Goal: Information Seeking & Learning: Check status

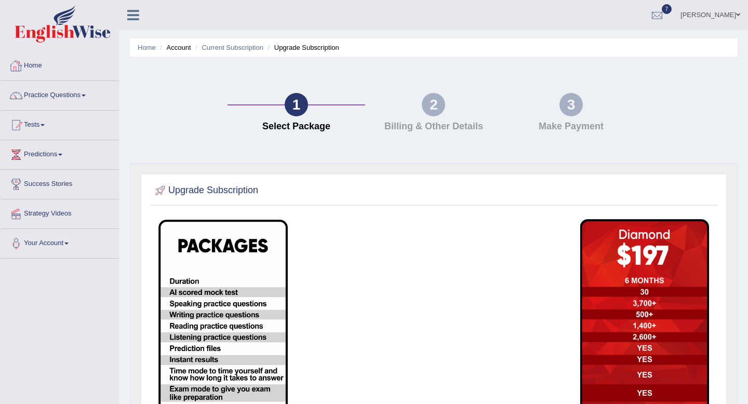
click at [41, 66] on link "Home" at bounding box center [60, 64] width 118 height 26
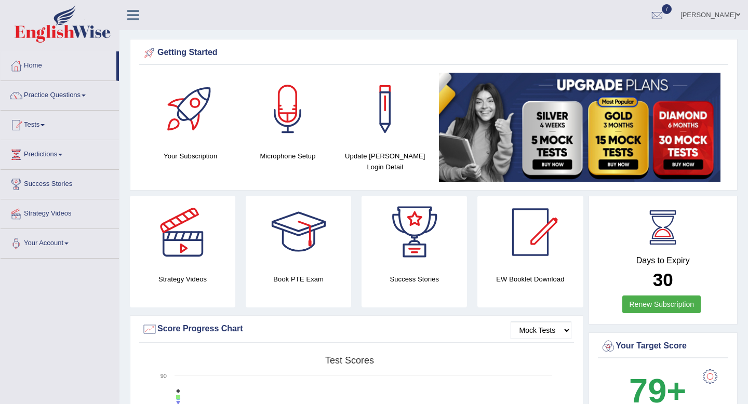
drag, startPoint x: 0, startPoint y: 0, endPoint x: 47, endPoint y: 128, distance: 136.0
click at [47, 128] on link "Tests" at bounding box center [60, 124] width 118 height 26
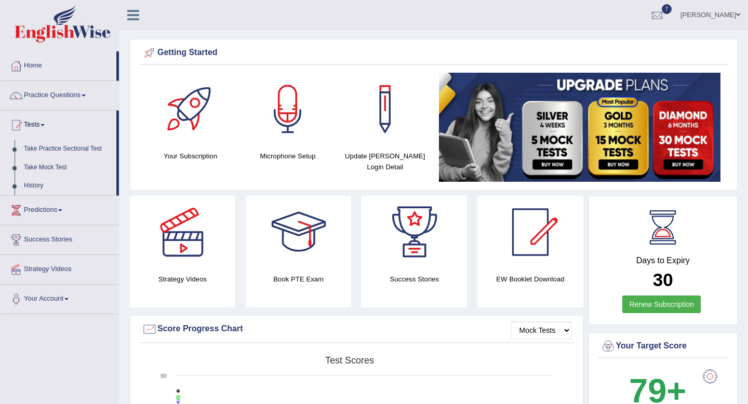
click at [38, 166] on link "Take Mock Test" at bounding box center [67, 167] width 97 height 19
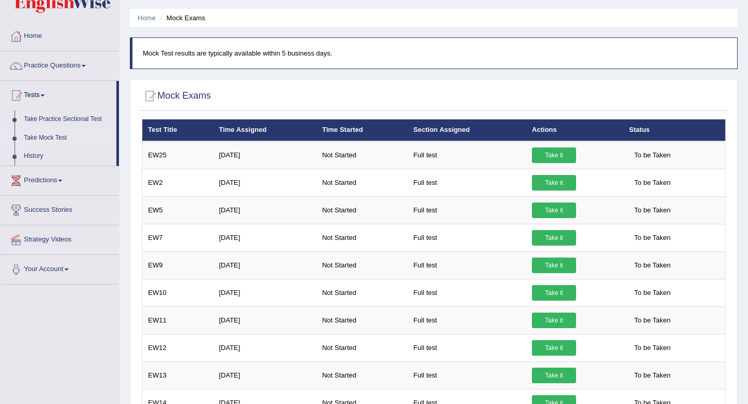
scroll to position [44, 0]
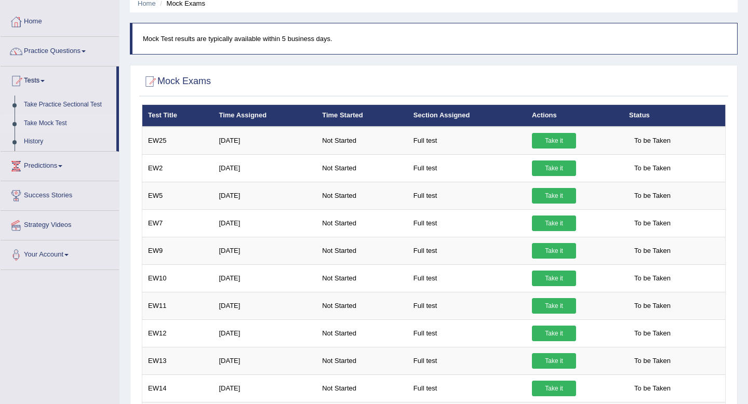
click at [552, 171] on link "Take it" at bounding box center [554, 168] width 44 height 16
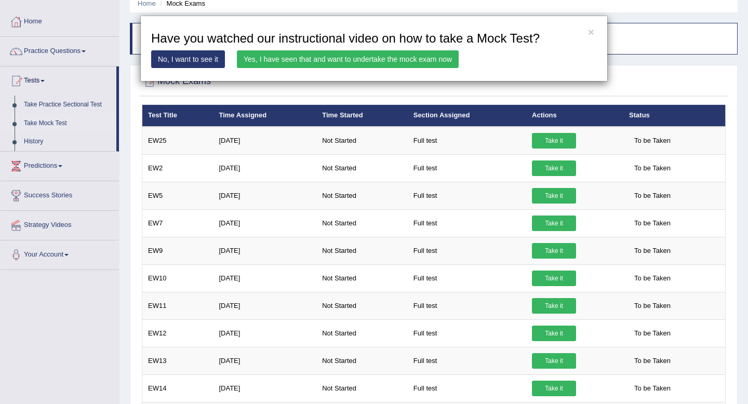
drag, startPoint x: 0, startPoint y: 0, endPoint x: 430, endPoint y: 64, distance: 434.3
click at [430, 64] on link "Yes, I have seen that and want to undertake the mock exam now" at bounding box center [348, 59] width 222 height 18
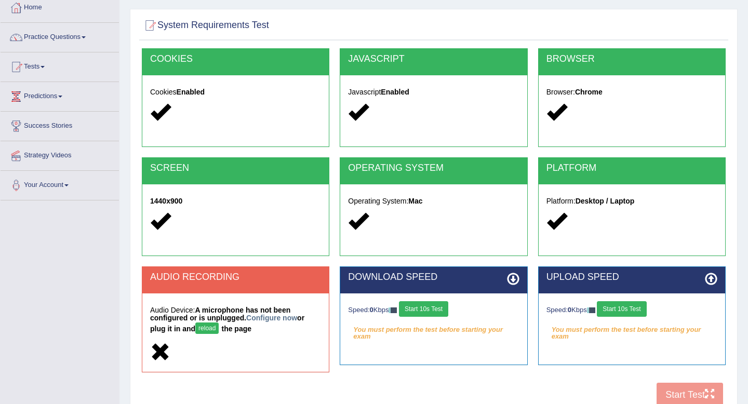
scroll to position [141, 0]
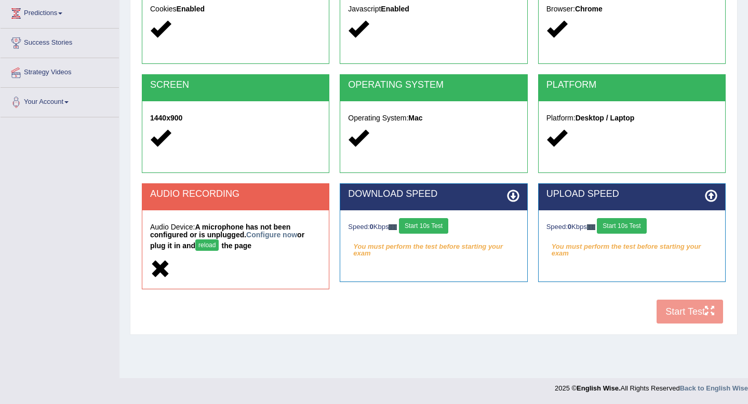
click at [621, 227] on button "Start 10s Test" at bounding box center [621, 226] width 49 height 16
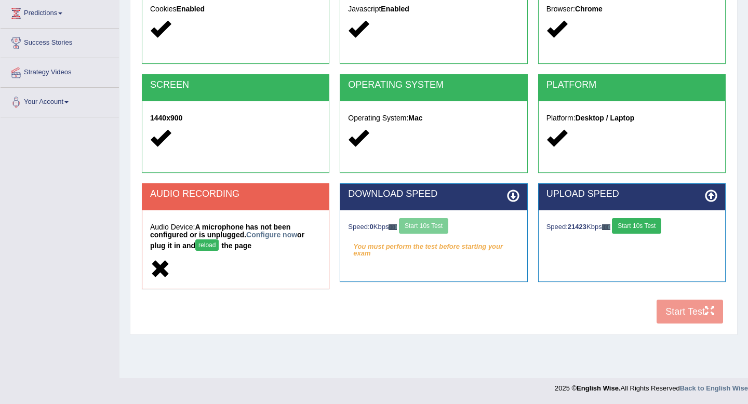
click at [435, 226] on div "Speed: 0 Kbps Start 10s Test" at bounding box center [433, 227] width 171 height 18
click at [636, 219] on button "Start 10s Test" at bounding box center [632, 226] width 49 height 16
click at [414, 230] on button "Start 10s Test" at bounding box center [423, 226] width 49 height 16
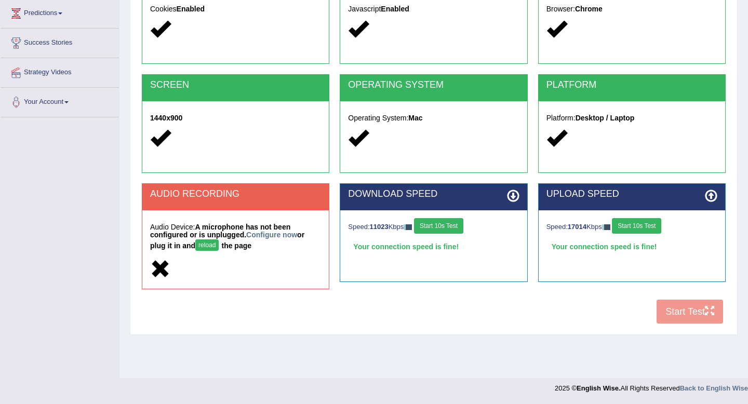
drag, startPoint x: 0, startPoint y: 0, endPoint x: 688, endPoint y: 315, distance: 756.4
click at [688, 315] on div "COOKIES Cookies Enabled JAVASCRIPT Javascript Enabled BROWSER Browser: Chrome S…" at bounding box center [433, 147] width 589 height 364
drag, startPoint x: 688, startPoint y: 315, endPoint x: 437, endPoint y: 224, distance: 267.0
click at [437, 224] on button "Start 10s Test" at bounding box center [438, 226] width 49 height 16
click at [654, 227] on button "Start 10s Test" at bounding box center [636, 226] width 49 height 16
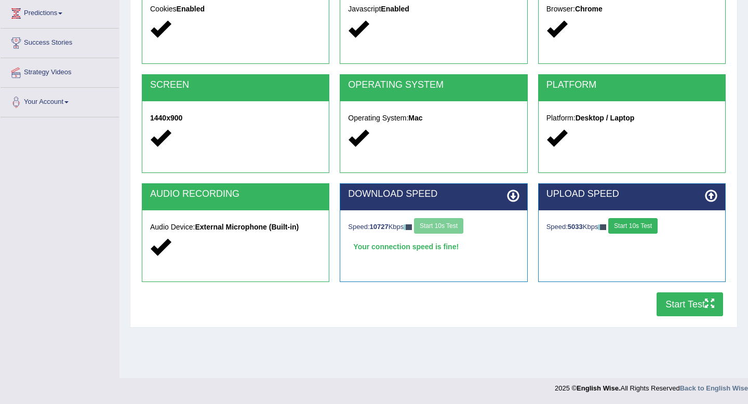
click at [668, 305] on button "Start Test" at bounding box center [689, 304] width 66 height 24
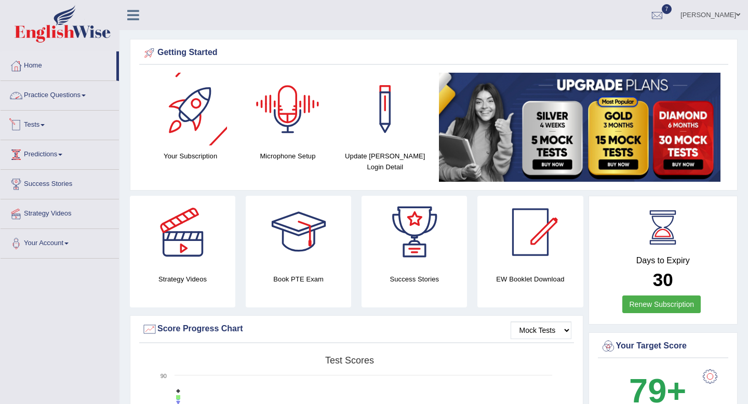
click at [49, 128] on link "Tests" at bounding box center [60, 124] width 118 height 26
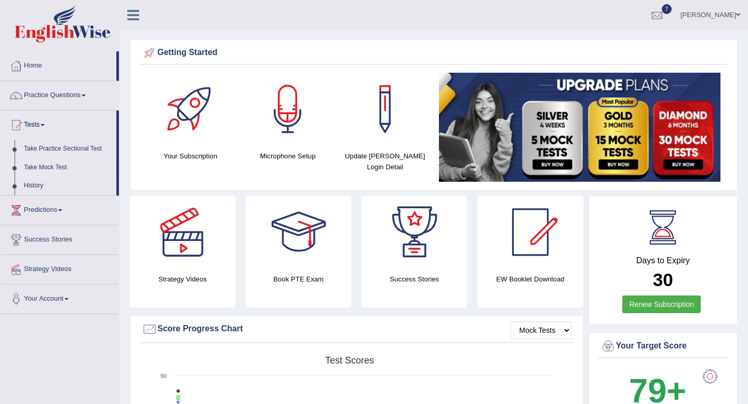
click at [44, 166] on link "Take Mock Test" at bounding box center [67, 167] width 97 height 19
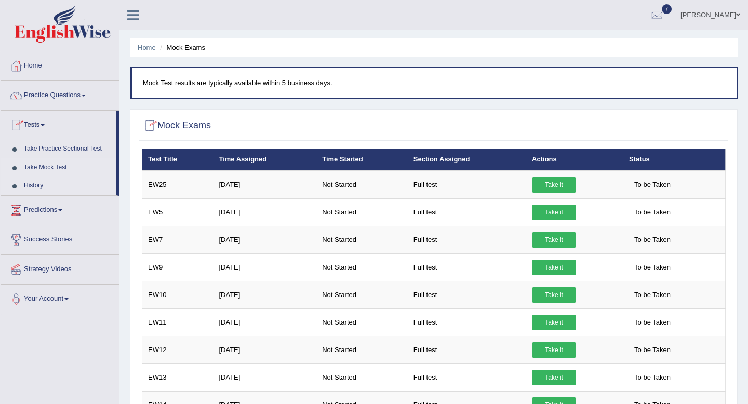
click at [30, 188] on link "History" at bounding box center [67, 186] width 97 height 19
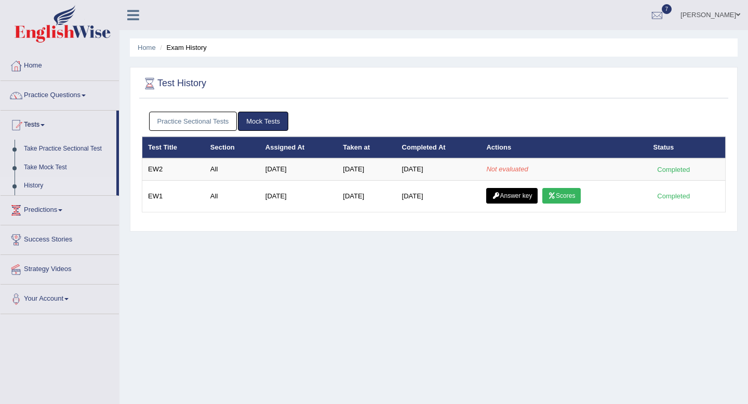
click at [217, 132] on div "Practice Sectional Tests Mock Tests" at bounding box center [434, 121] width 584 height 30
click at [217, 119] on link "Practice Sectional Tests" at bounding box center [193, 121] width 88 height 19
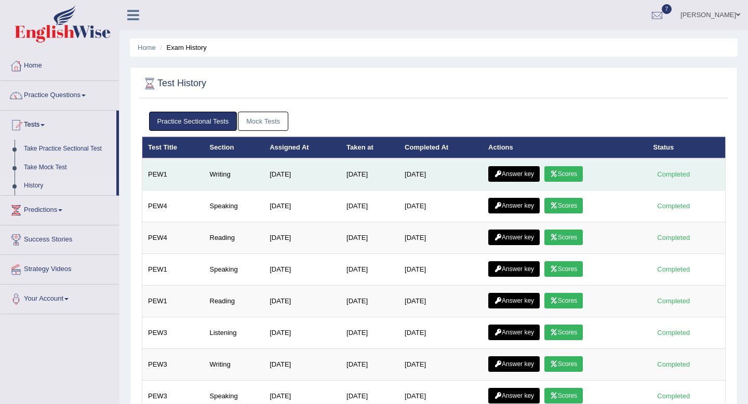
click at [572, 177] on link "Scores" at bounding box center [563, 174] width 38 height 16
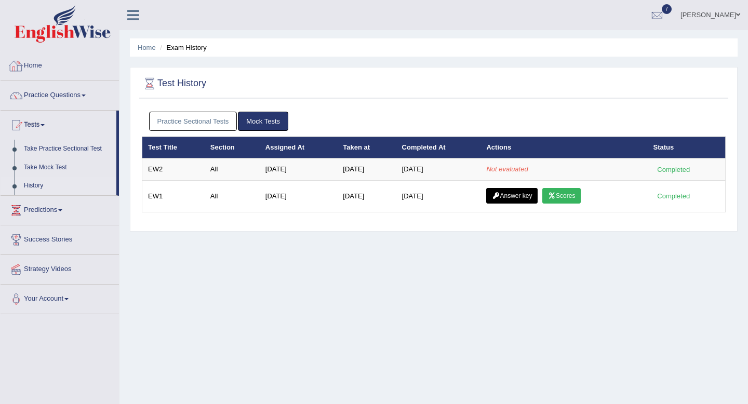
click at [220, 326] on div "Home Exam History Test History Practice Sectional Tests Mock Tests Test Title S…" at bounding box center [433, 259] width 628 height 519
click at [204, 128] on link "Practice Sectional Tests" at bounding box center [193, 121] width 88 height 19
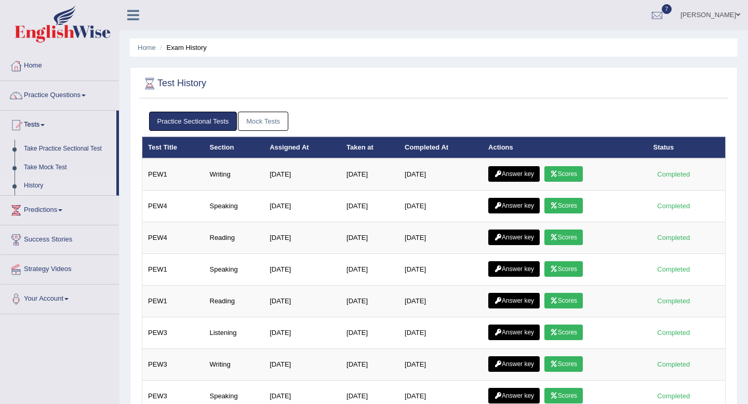
click at [261, 127] on link "Mock Tests" at bounding box center [263, 121] width 50 height 19
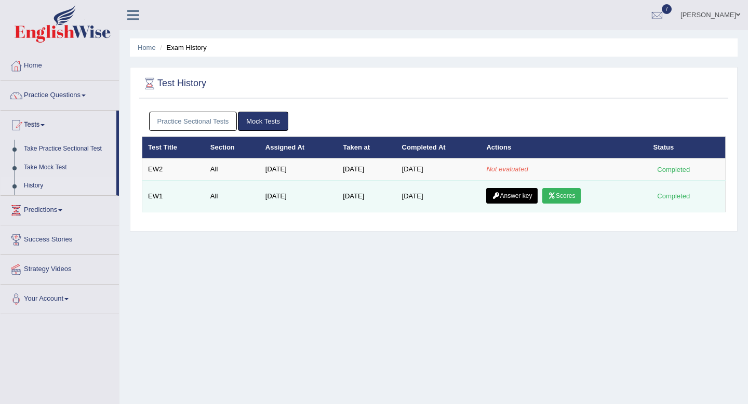
click at [512, 197] on link "Answer key" at bounding box center [511, 196] width 51 height 16
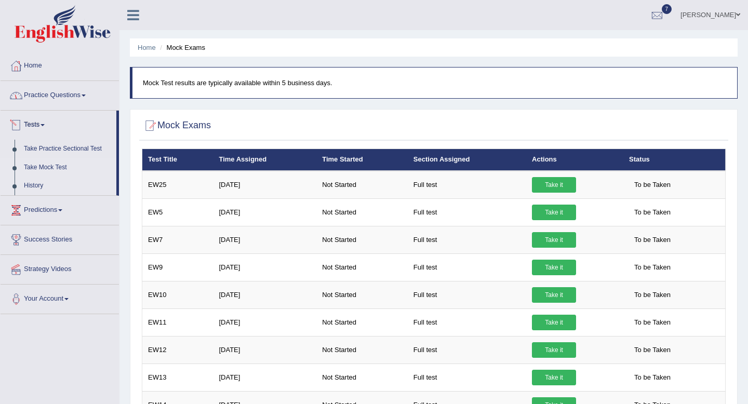
click at [37, 188] on link "History" at bounding box center [67, 186] width 97 height 19
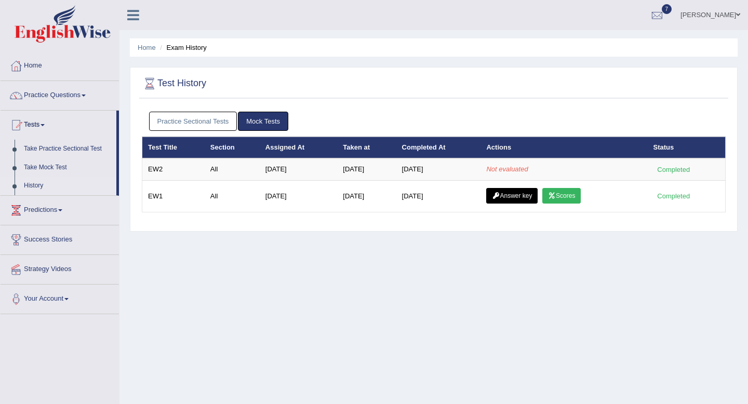
click at [267, 116] on link "Mock Tests" at bounding box center [263, 121] width 50 height 19
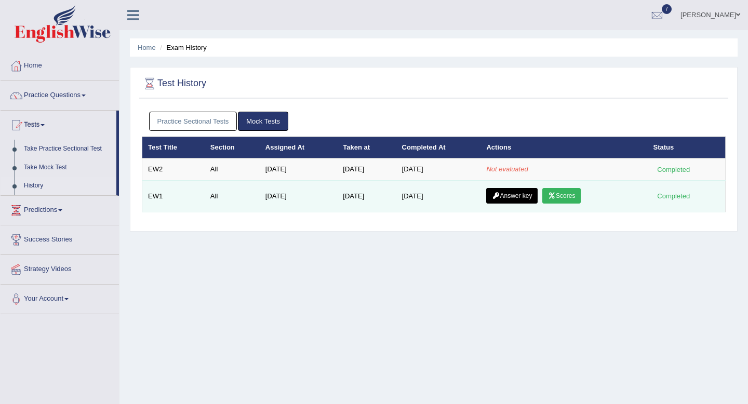
click at [564, 197] on link "Scores" at bounding box center [561, 196] width 38 height 16
click at [517, 195] on link "Answer key" at bounding box center [511, 196] width 51 height 16
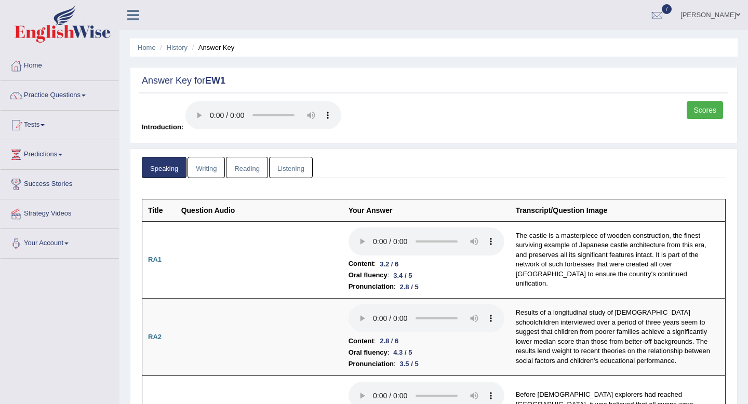
click at [284, 169] on link "Listening" at bounding box center [291, 167] width 44 height 21
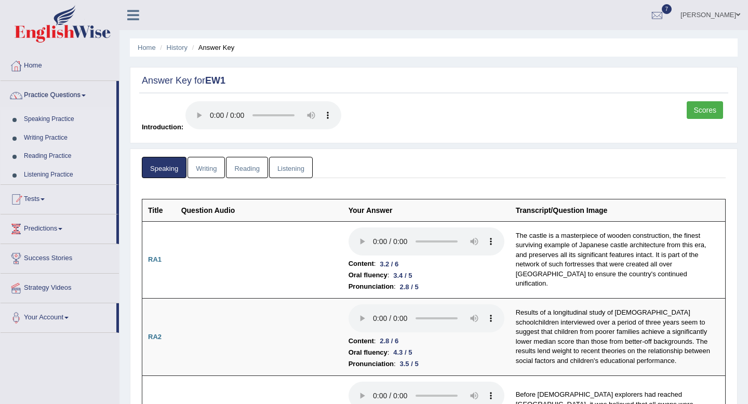
click at [39, 198] on link "Tests" at bounding box center [59, 198] width 116 height 26
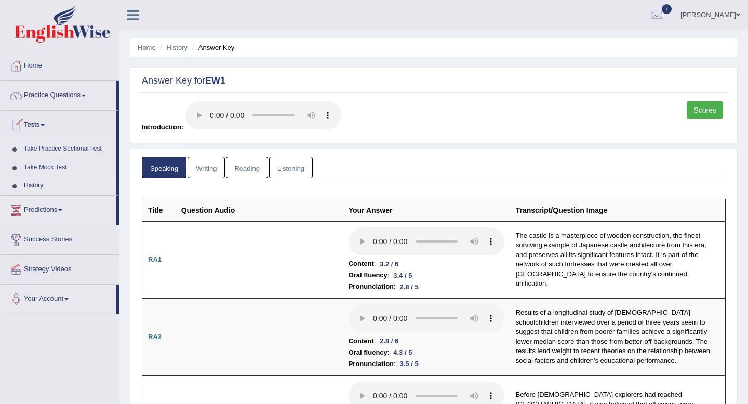
click at [38, 188] on link "History" at bounding box center [67, 186] width 97 height 19
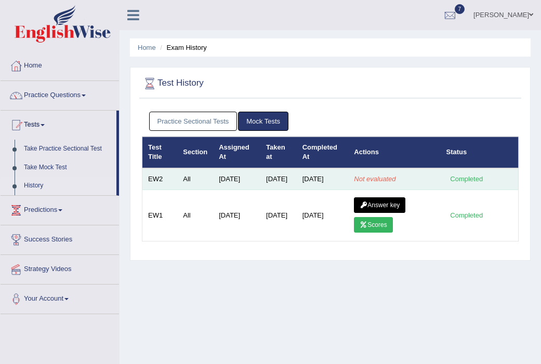
click at [218, 169] on td "[DATE]" at bounding box center [236, 179] width 47 height 22
click at [169, 186] on td "EW2" at bounding box center [159, 179] width 35 height 22
